Goal: Transaction & Acquisition: Purchase product/service

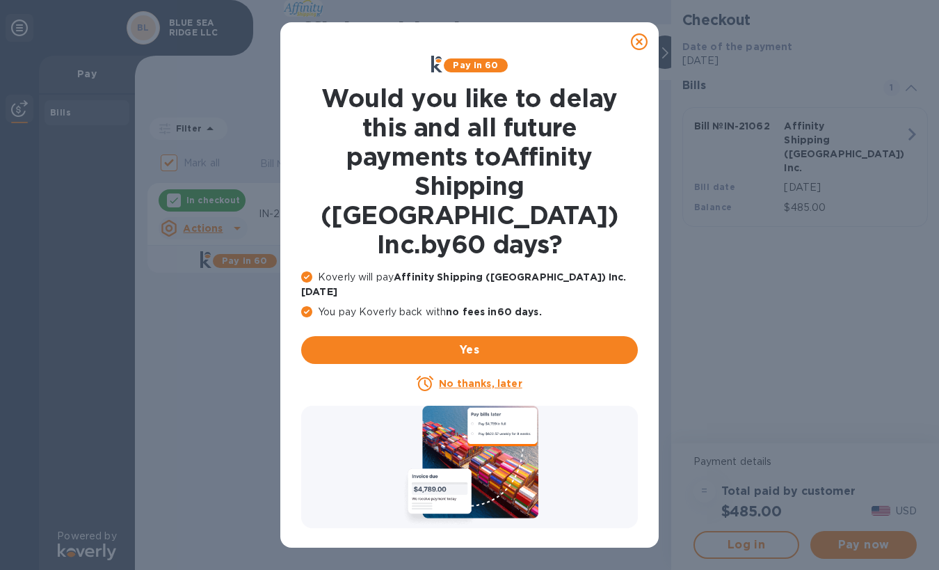
click at [503, 378] on u "No thanks, later" at bounding box center [480, 383] width 83 height 11
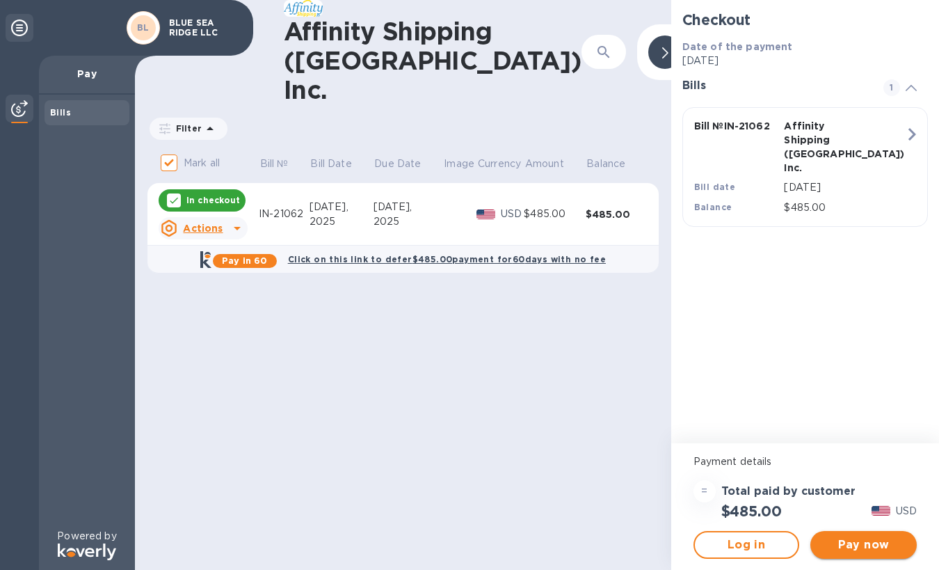
click at [850, 540] on span "Pay now" at bounding box center [863, 544] width 84 height 17
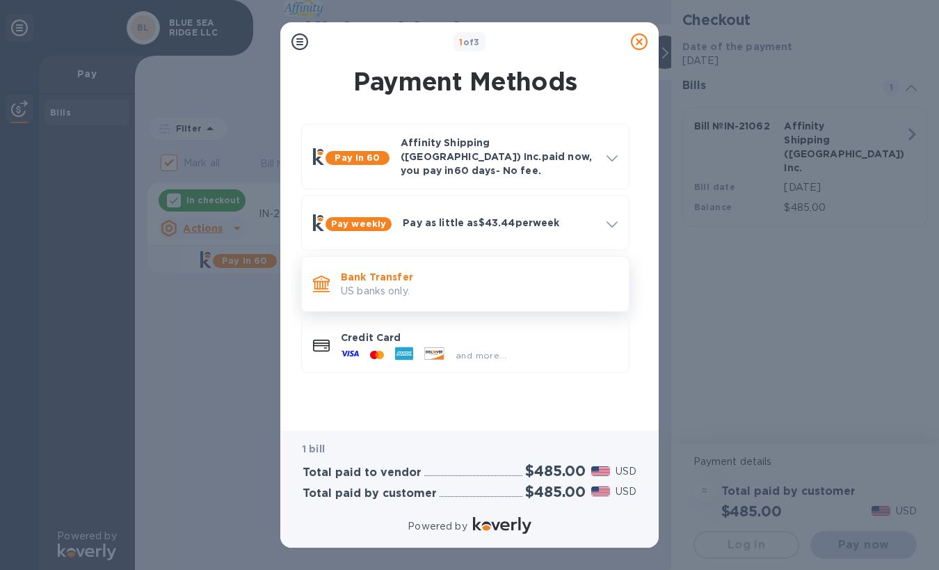
click at [481, 284] on p "US banks only." at bounding box center [479, 291] width 277 height 15
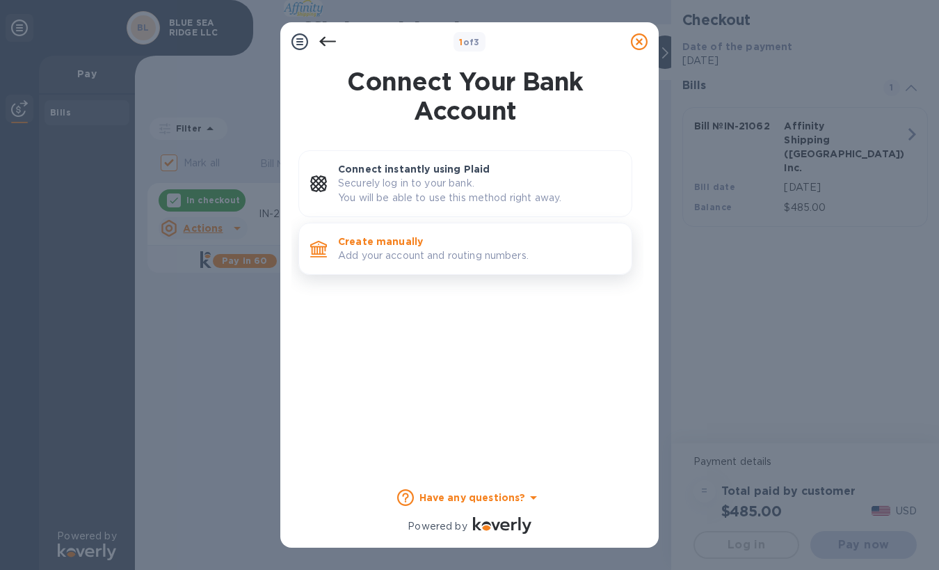
click at [419, 256] on p "Add your account and routing numbers." at bounding box center [479, 255] width 282 height 15
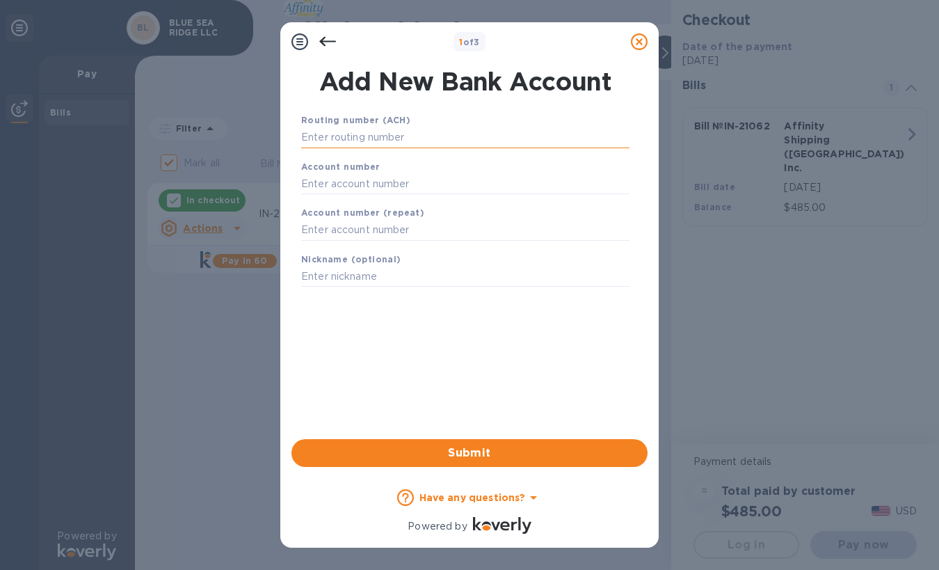
click at [397, 139] on input "text" at bounding box center [465, 137] width 328 height 21
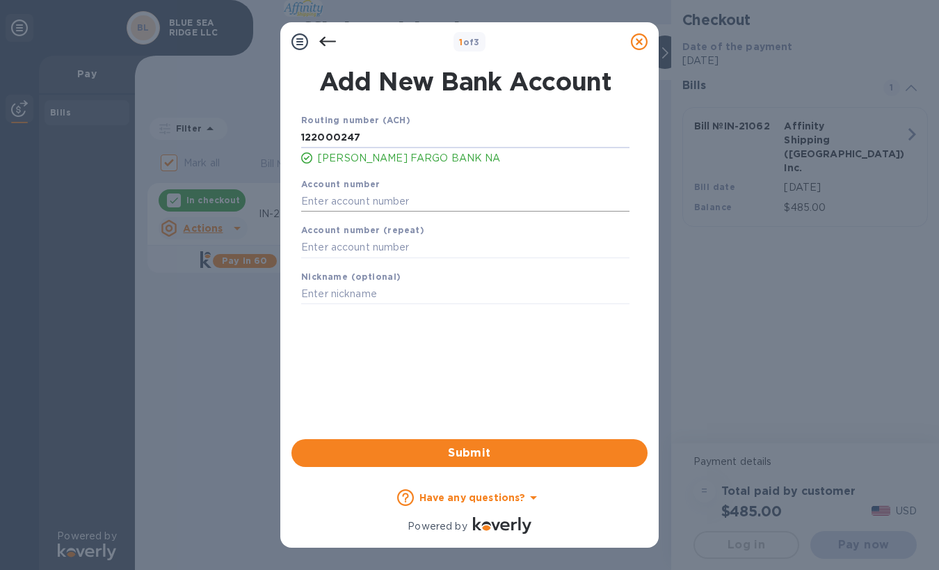
type input "122000247"
click at [469, 199] on input "text" at bounding box center [465, 201] width 328 height 21
type input "9936738708"
click at [435, 289] on input "text" at bounding box center [465, 294] width 328 height 21
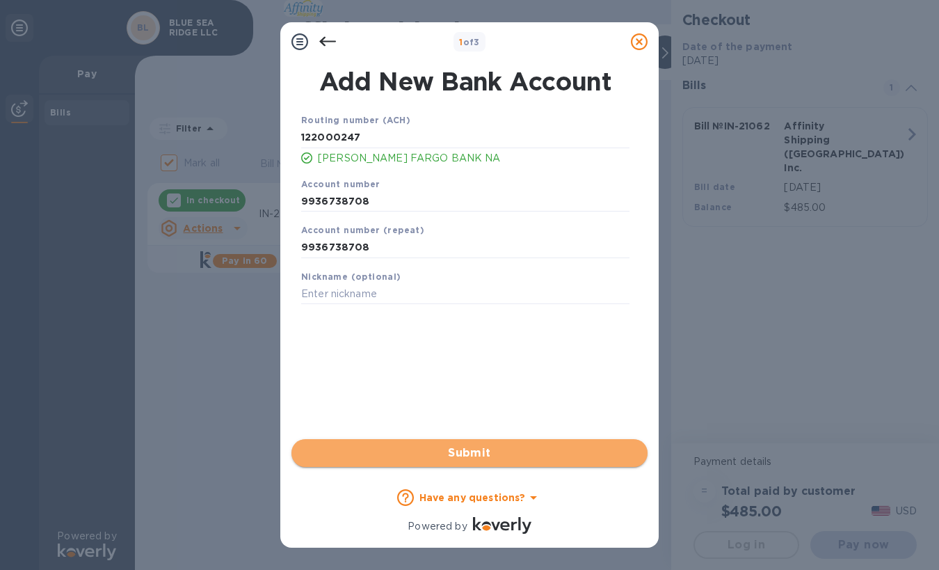
click at [470, 457] on span "Submit" at bounding box center [470, 452] width 334 height 17
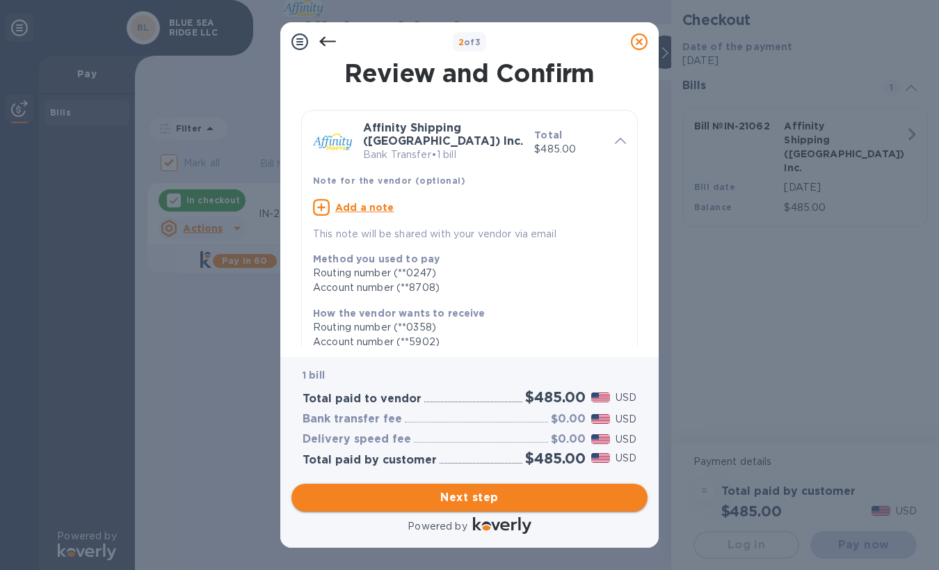
click at [485, 496] on span "Next step" at bounding box center [470, 497] width 334 height 17
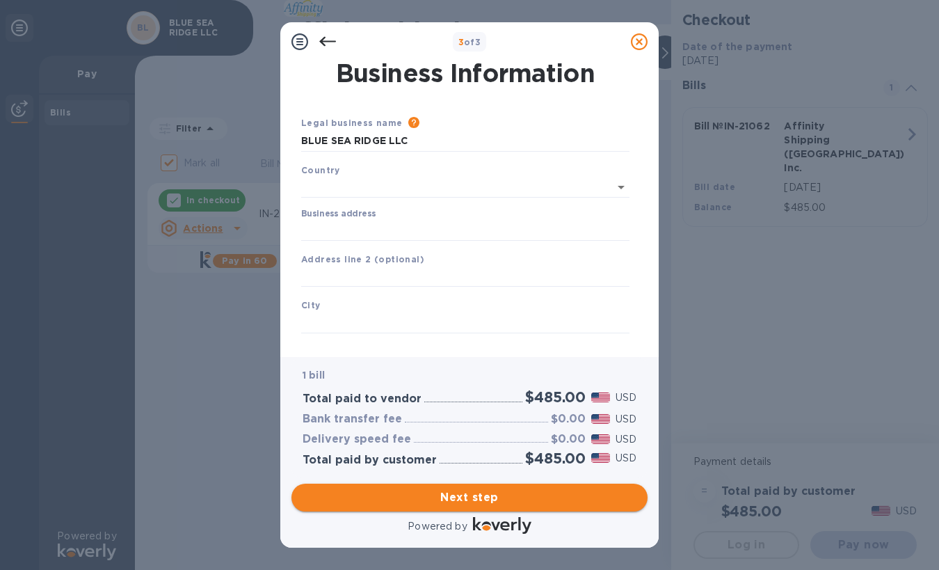
type input "United States"
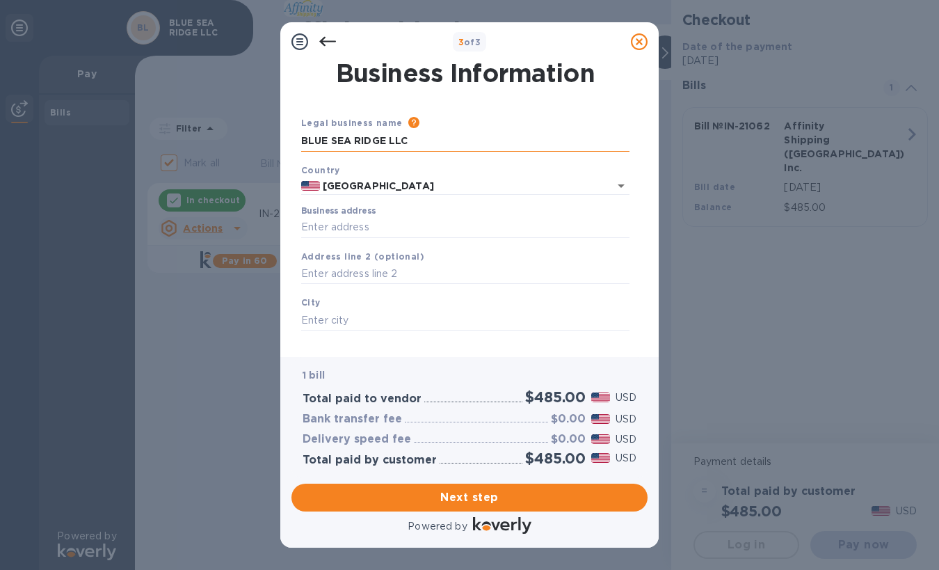
click at [446, 150] on input "BLUE SEA RIDGE LLC" at bounding box center [465, 141] width 328 height 21
click at [446, 152] on div "Legal business name Please provide the legal name that appears on your SS-4 for…" at bounding box center [465, 133] width 339 height 47
click at [440, 145] on input "BLUE SEA RIDGE LLC" at bounding box center [465, 141] width 328 height 21
click at [440, 146] on input "BLUE SEA RIDGE LLC" at bounding box center [465, 141] width 328 height 21
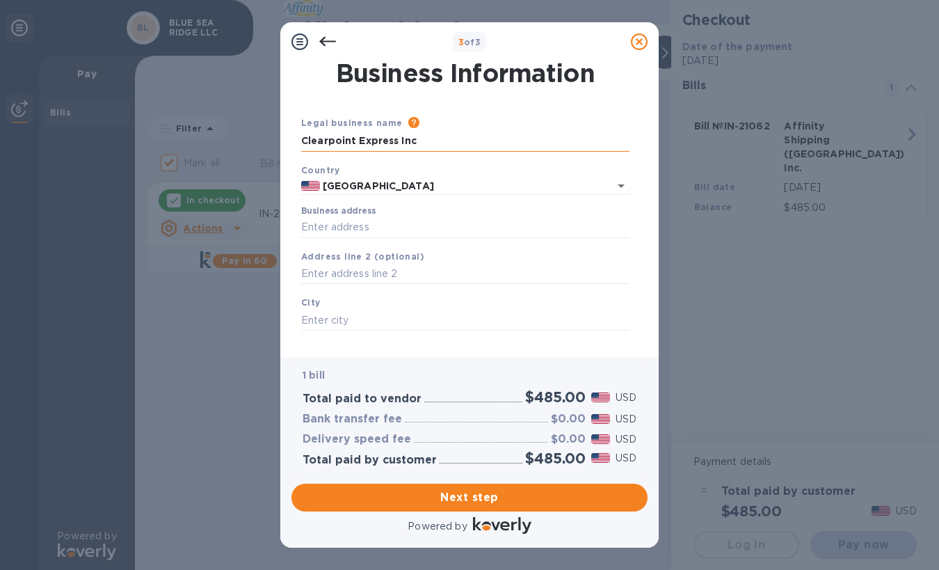
type input "Clearpoint Express Inc"
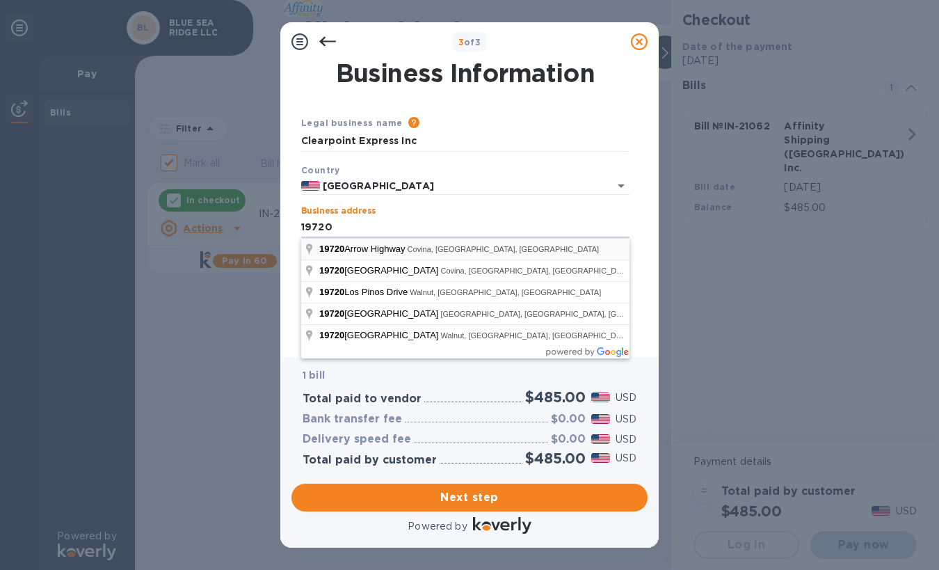
type input "19720 E WALNUT DR S, SUITE 202"
click at [406, 228] on input "19720 E WALNUT DR S, SUITE 202" at bounding box center [465, 227] width 328 height 21
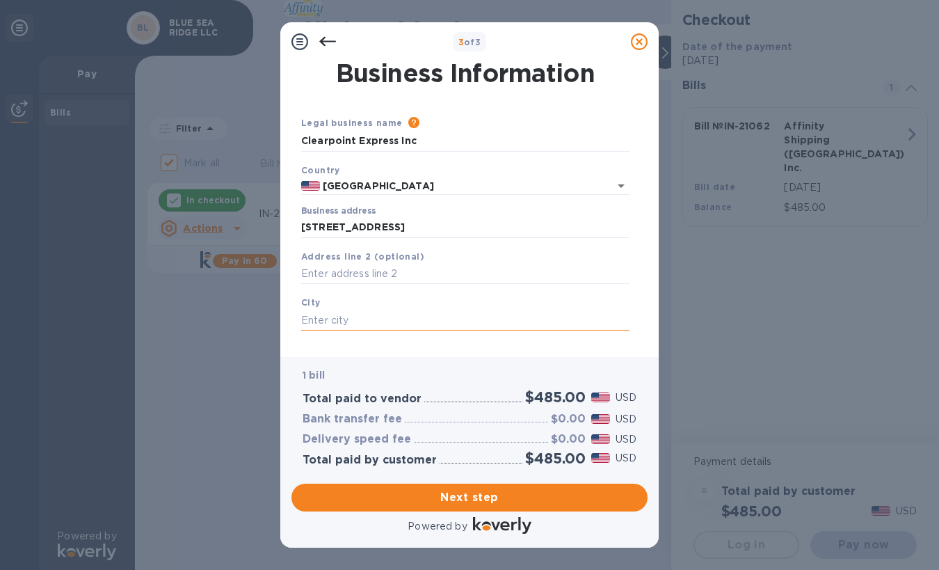
click at [416, 323] on input "text" at bounding box center [465, 319] width 328 height 21
type input "w"
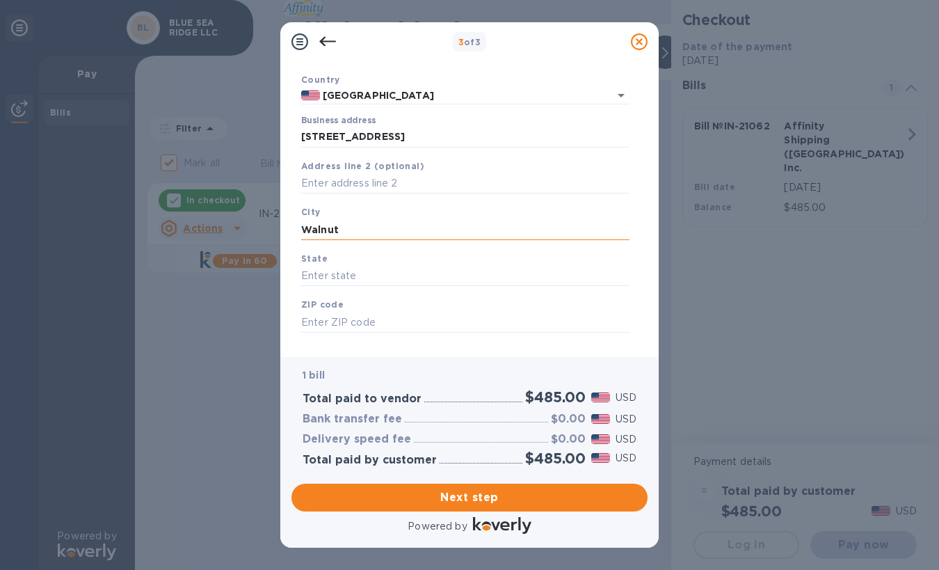
scroll to position [111, 0]
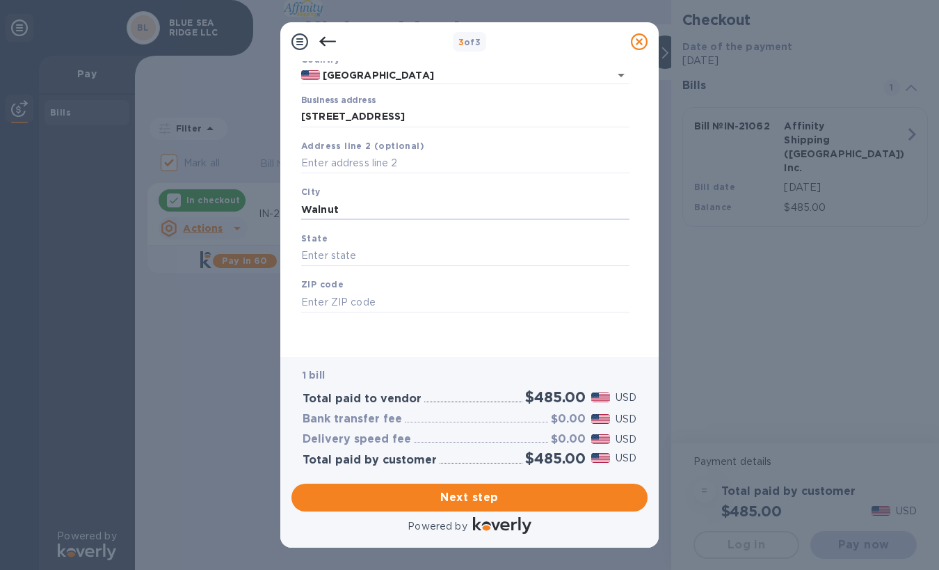
type input "Walnut"
click at [419, 237] on div "State" at bounding box center [465, 248] width 339 height 47
click at [418, 253] on input "text" at bounding box center [465, 255] width 328 height 21
type input "CA"
type input "91789"
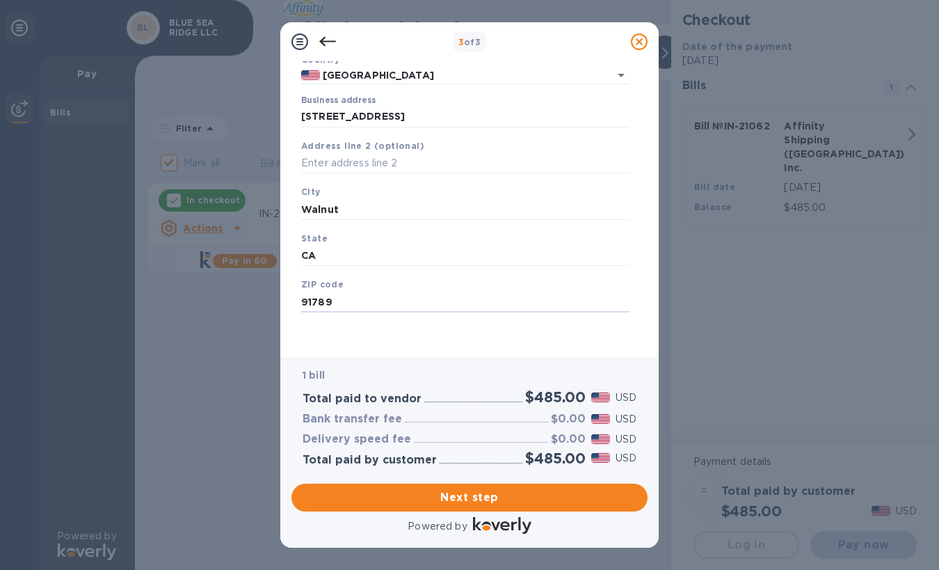
click at [365, 325] on div "Save" at bounding box center [465, 323] width 339 height 11
click at [482, 497] on span "Next step" at bounding box center [470, 497] width 334 height 17
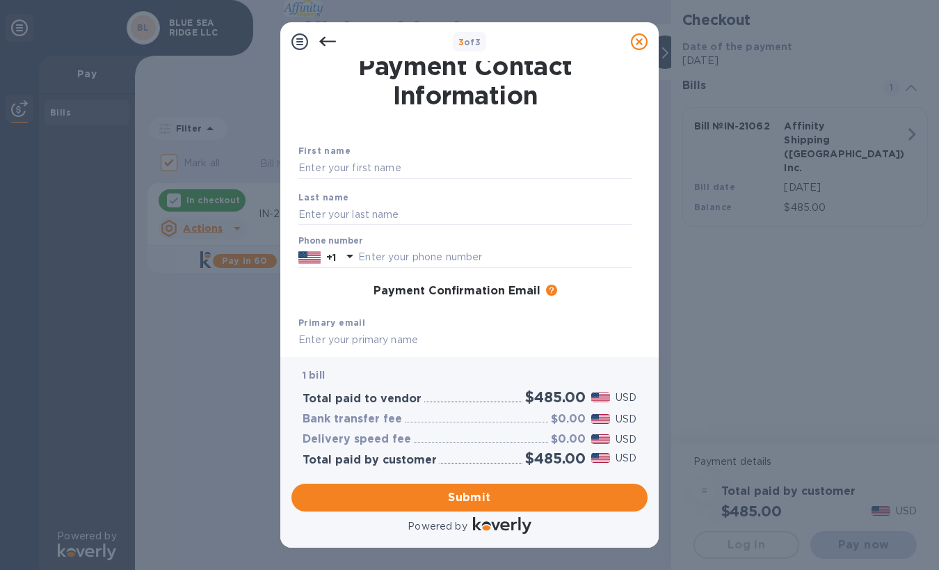
scroll to position [0, 0]
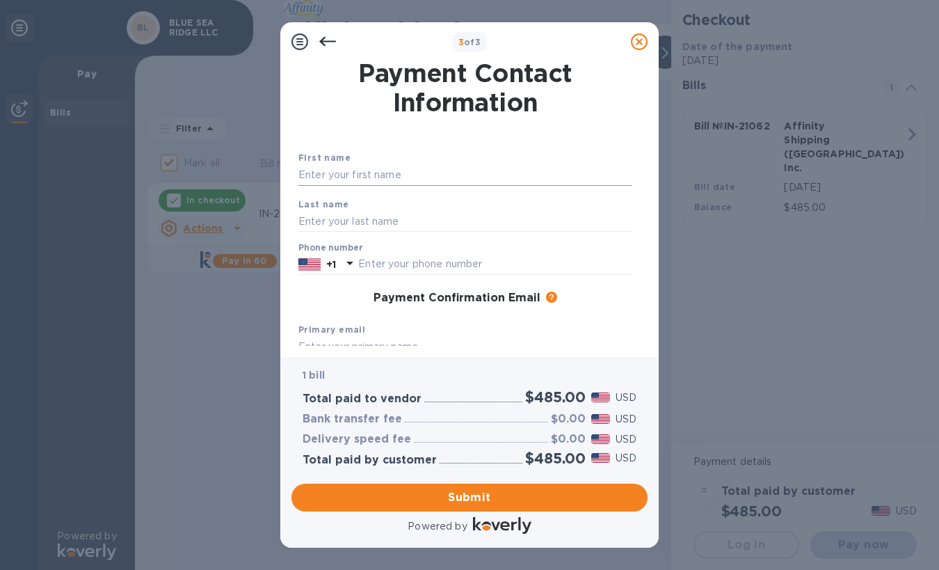
click at [416, 176] on input "text" at bounding box center [465, 175] width 334 height 21
type input "KHOA"
type input "DANG"
type input "6265325862"
type input "ktd626@hotmail.com"
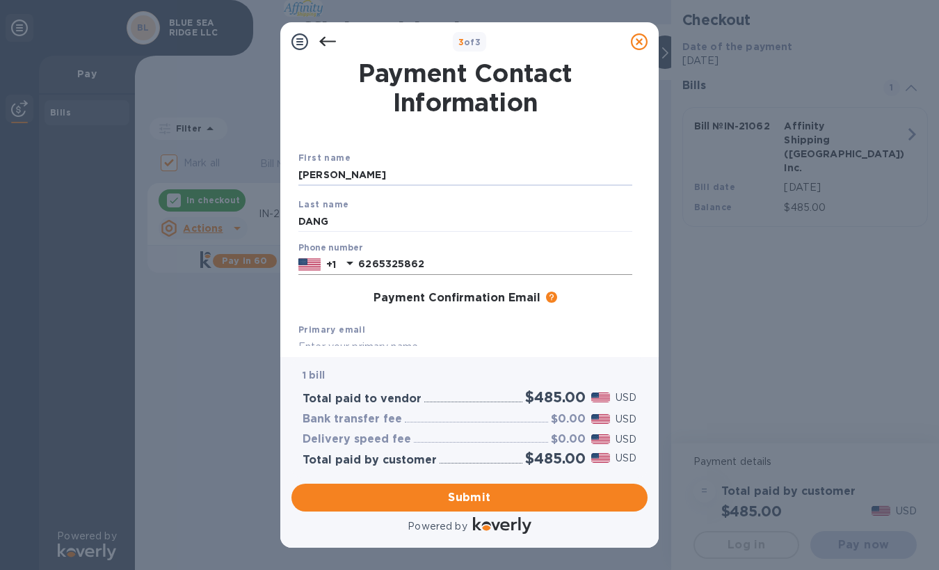
click at [478, 264] on input "6265325862" at bounding box center [495, 264] width 274 height 21
type input "9094680080"
click at [334, 314] on div "First name KHOA Last name DANG Phone number +1 9094680080 Payment Confirmation …" at bounding box center [465, 301] width 345 height 312
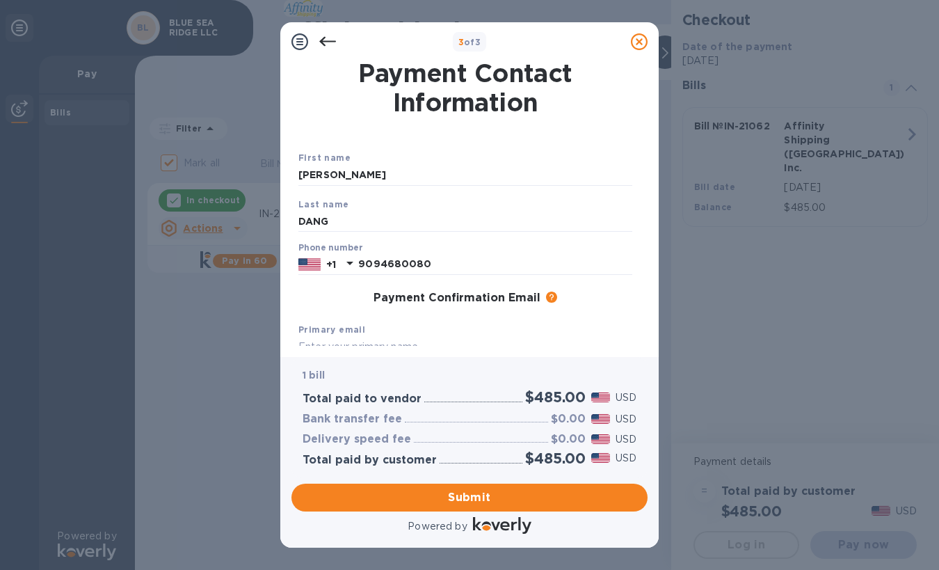
scroll to position [70, 0]
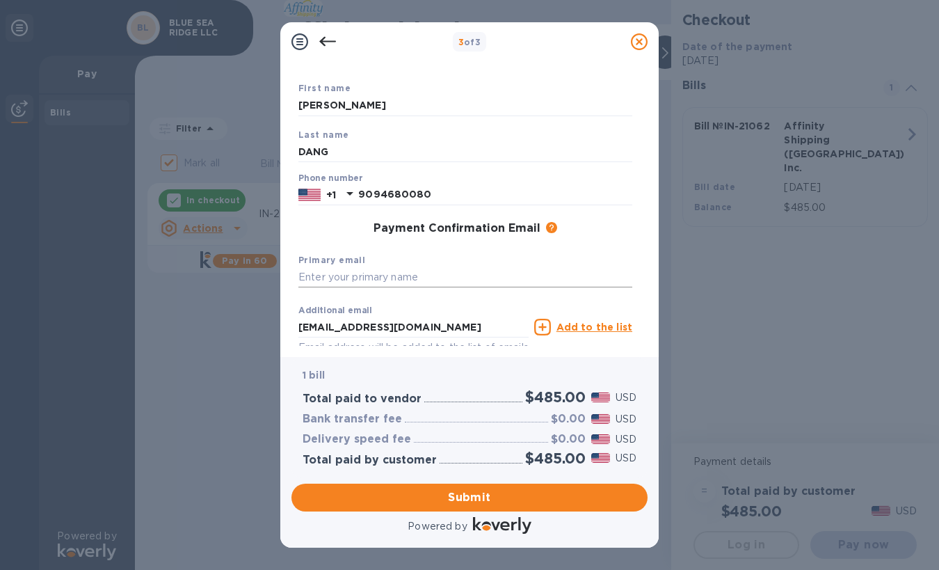
click at [408, 275] on input "text" at bounding box center [465, 277] width 334 height 21
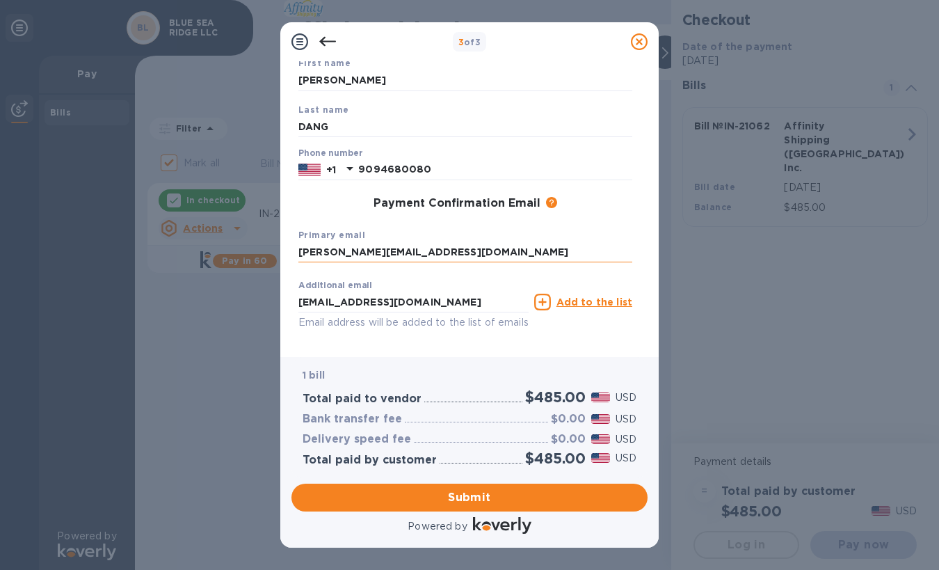
scroll to position [143, 0]
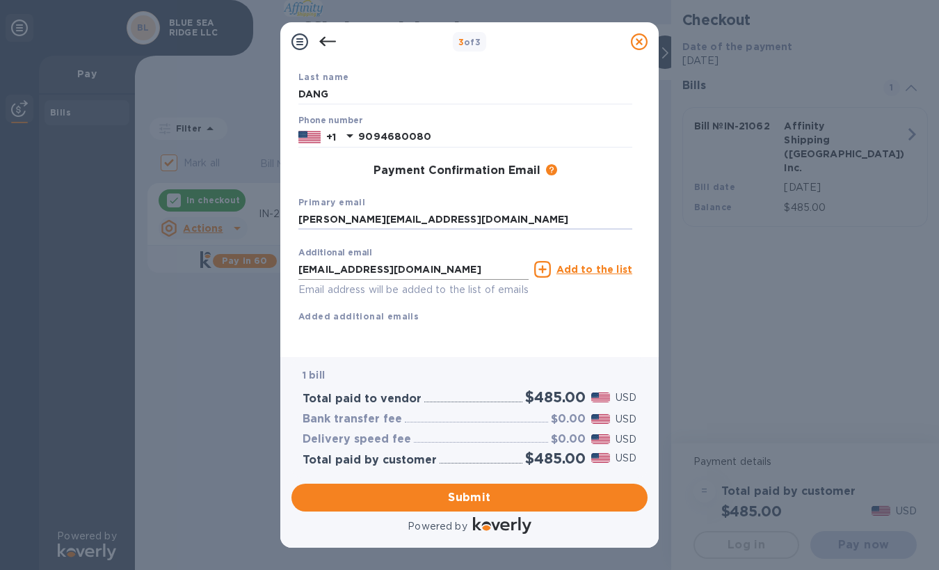
type input "khoa@clearpointexpress.com"
click at [429, 259] on input "ktd626@hotmail.com" at bounding box center [413, 269] width 230 height 21
type input "info@clearpointexpress.com"
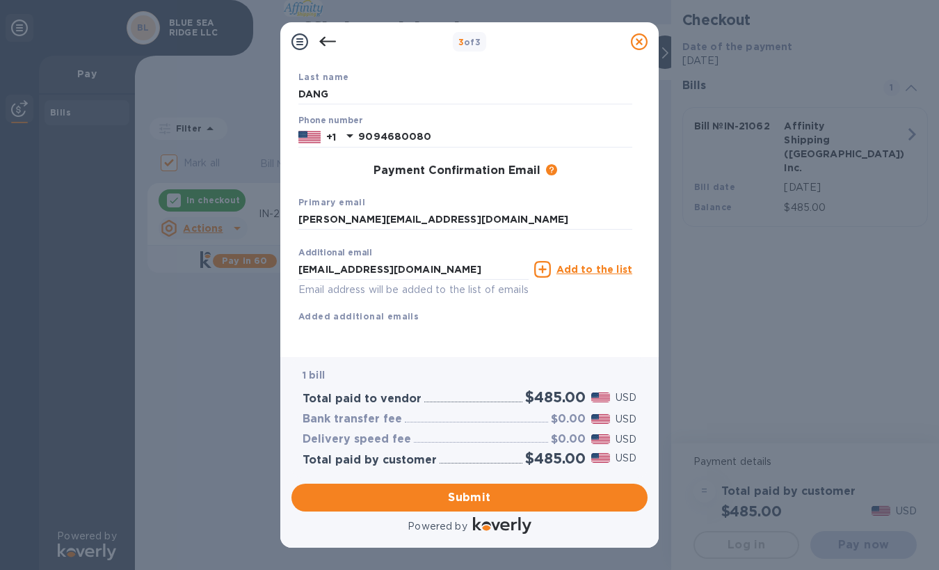
click at [556, 307] on div "Additional email info@clearpointexpress.com Email address will be added to the …" at bounding box center [465, 282] width 334 height 83
click at [465, 498] on span "Submit" at bounding box center [470, 497] width 334 height 17
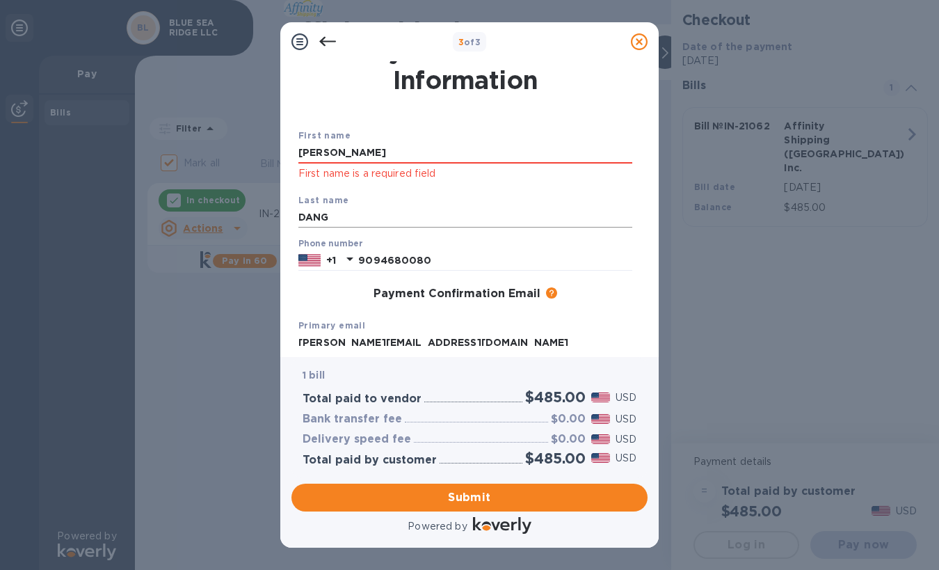
scroll to position [0, 0]
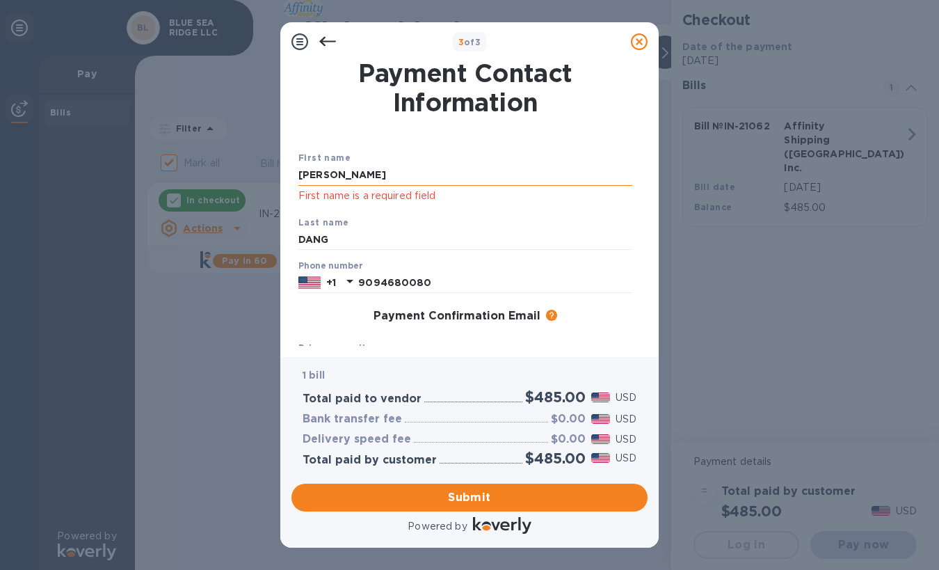
click at [428, 175] on input "KHOA" at bounding box center [465, 175] width 334 height 21
click at [527, 211] on div "Last name DANG" at bounding box center [465, 232] width 345 height 47
click at [351, 180] on input "KHOA" at bounding box center [465, 175] width 334 height 21
type input "k"
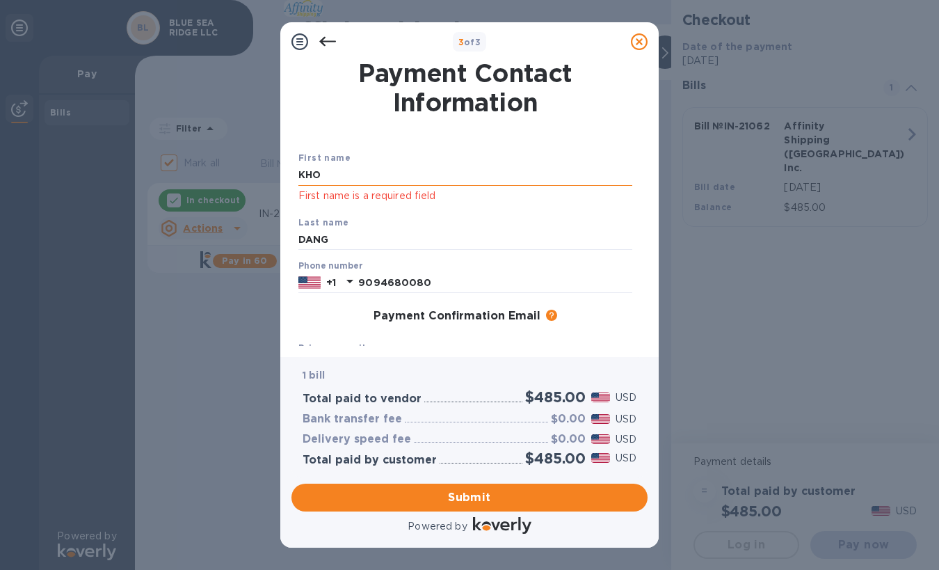
type input "KHOA"
click button "Submit" at bounding box center [0, 0] width 0 height 0
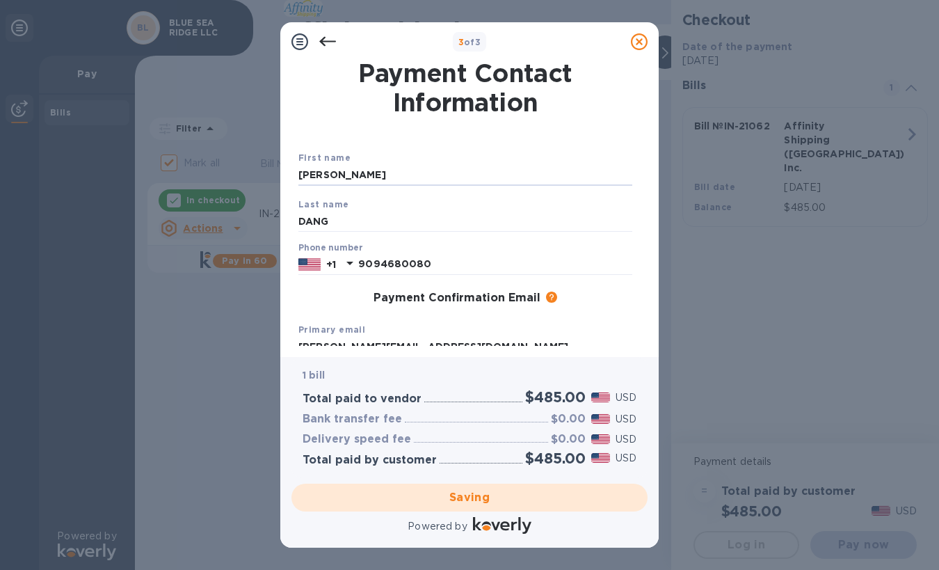
click button "Saving" at bounding box center [0, 0] width 0 height 0
checkbox input "false"
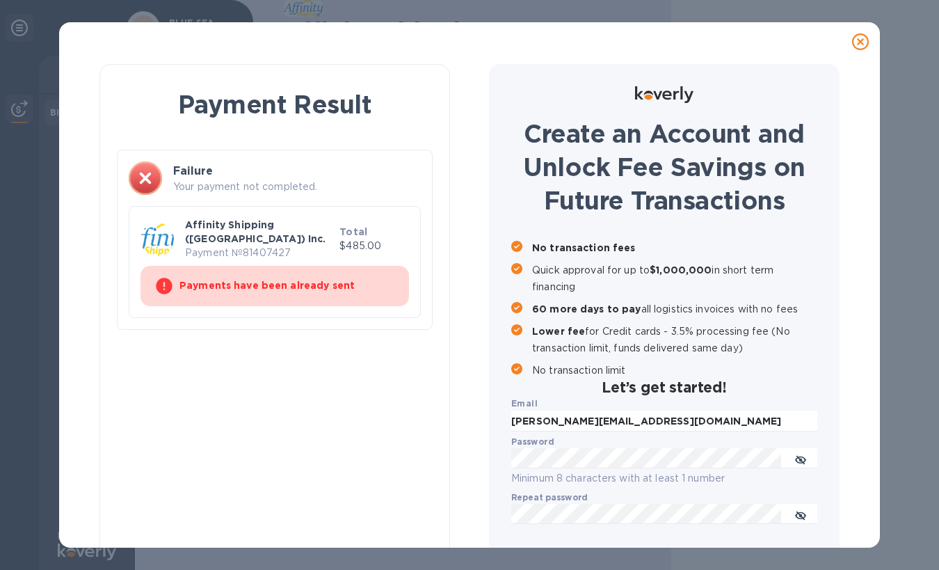
click at [589, 282] on p "Quick approval for up to $1,000,000 in short term financing" at bounding box center [674, 277] width 285 height 33
click at [155, 287] on div at bounding box center [163, 285] width 19 height 29
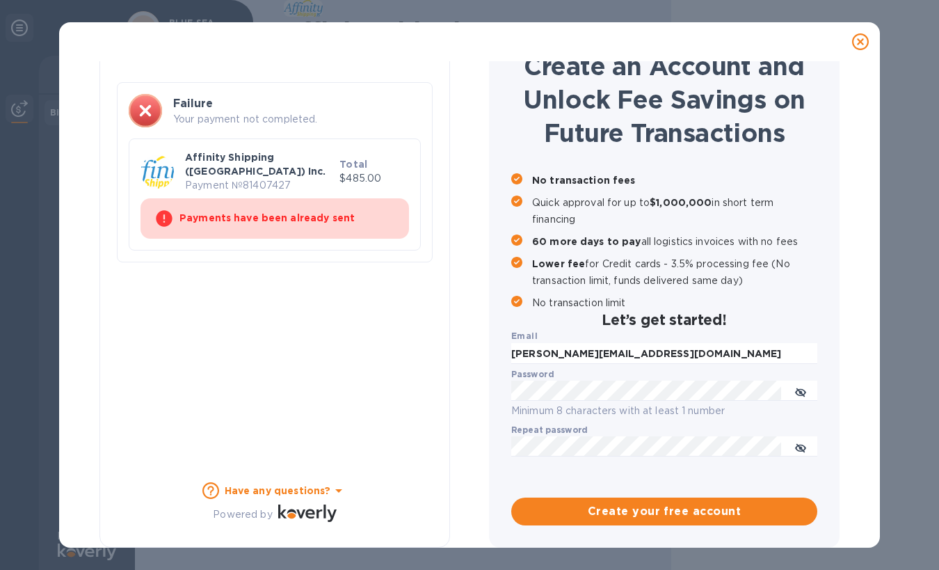
scroll to position [70, 0]
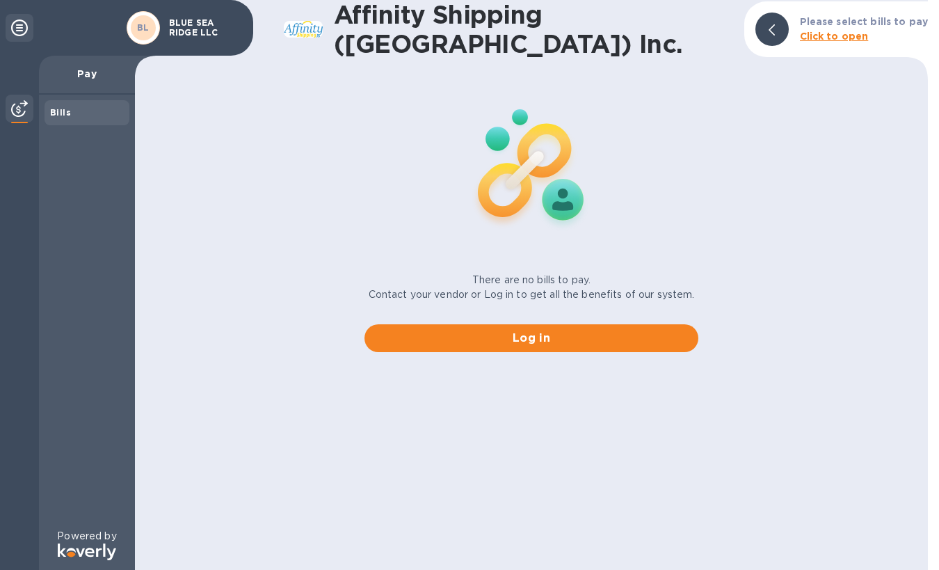
click at [829, 35] on b "Click to open" at bounding box center [834, 36] width 69 height 11
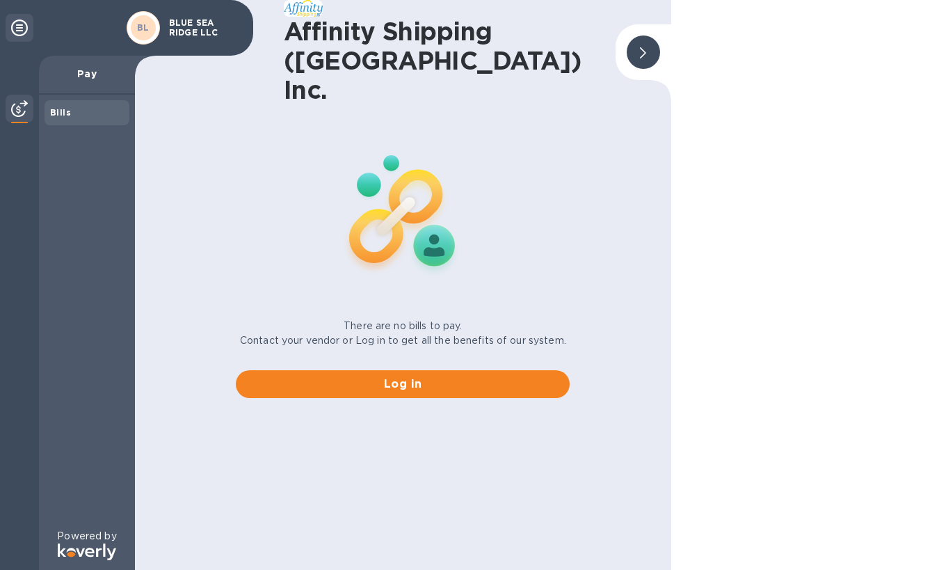
click at [191, 26] on p "BLUE SEA RIDGE LLC" at bounding box center [204, 27] width 70 height 19
click at [90, 316] on div "Bills" at bounding box center [87, 312] width 96 height 434
